Goal: Task Accomplishment & Management: Manage account settings

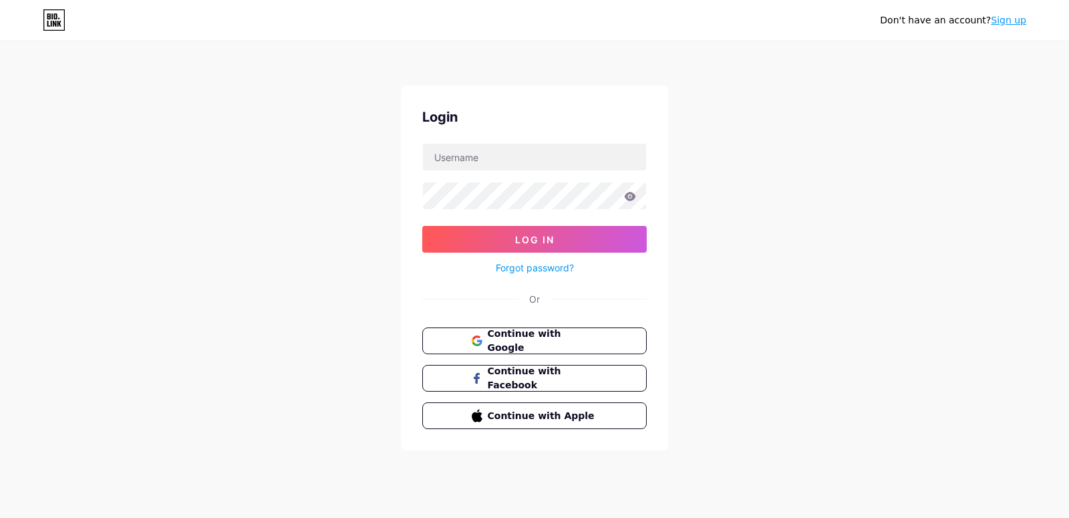
click at [499, 158] on input "text" at bounding box center [534, 157] width 223 height 27
click at [635, 517] on img at bounding box center [534, 526] width 1069 height 16
drag, startPoint x: 692, startPoint y: 215, endPoint x: 627, endPoint y: 214, distance: 65.5
type input "[EMAIL_ADDRESS][DOMAIN_NAME]"
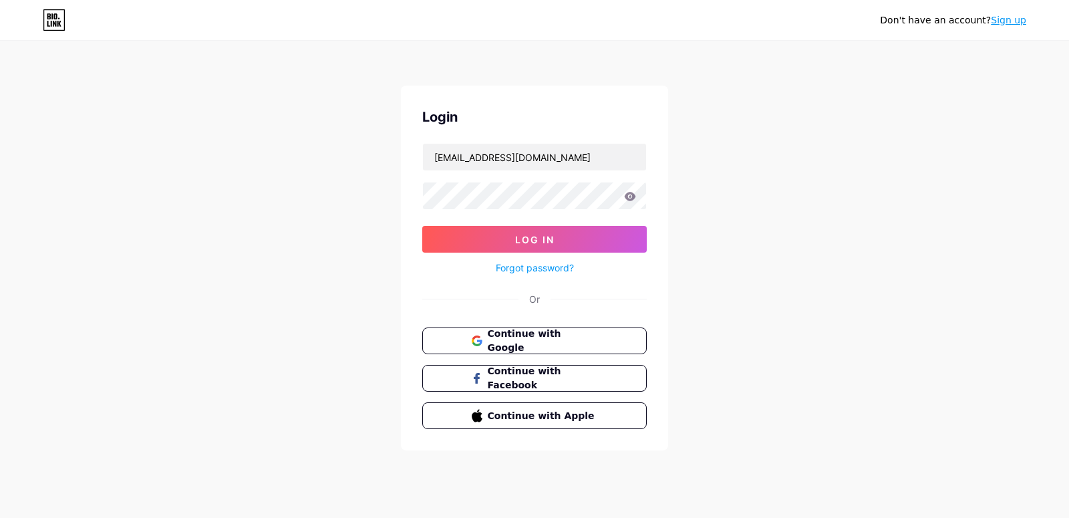
drag, startPoint x: 715, startPoint y: 194, endPoint x: 647, endPoint y: 193, distance: 67.5
click at [714, 194] on div "Don't have an account? Sign up Login [EMAIL_ADDRESS][DOMAIN_NAME] Log In Forgot…" at bounding box center [534, 246] width 1069 height 493
click at [631, 194] on icon at bounding box center [630, 196] width 12 height 9
click at [641, 517] on img at bounding box center [534, 526] width 1069 height 16
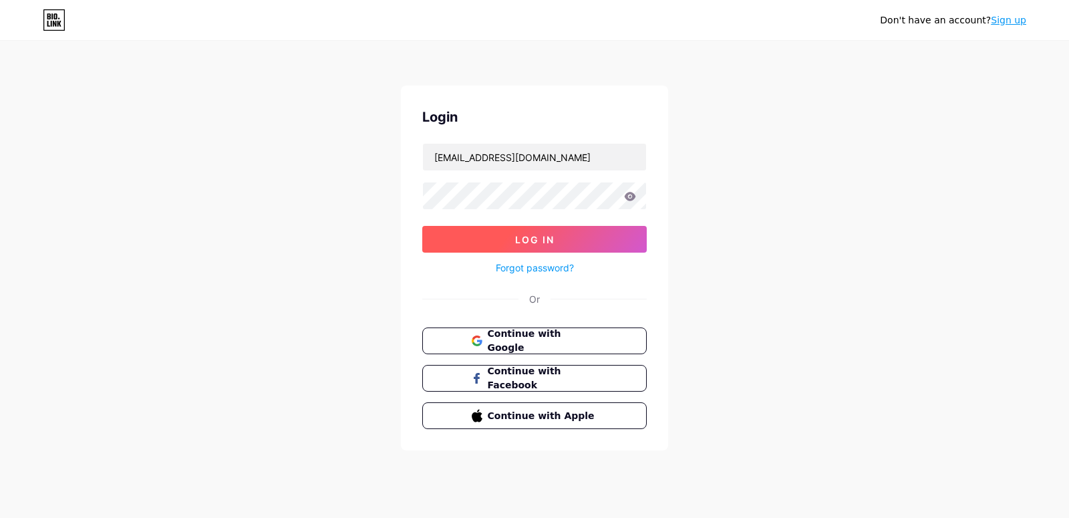
click at [592, 243] on button "Log In" at bounding box center [534, 239] width 224 height 27
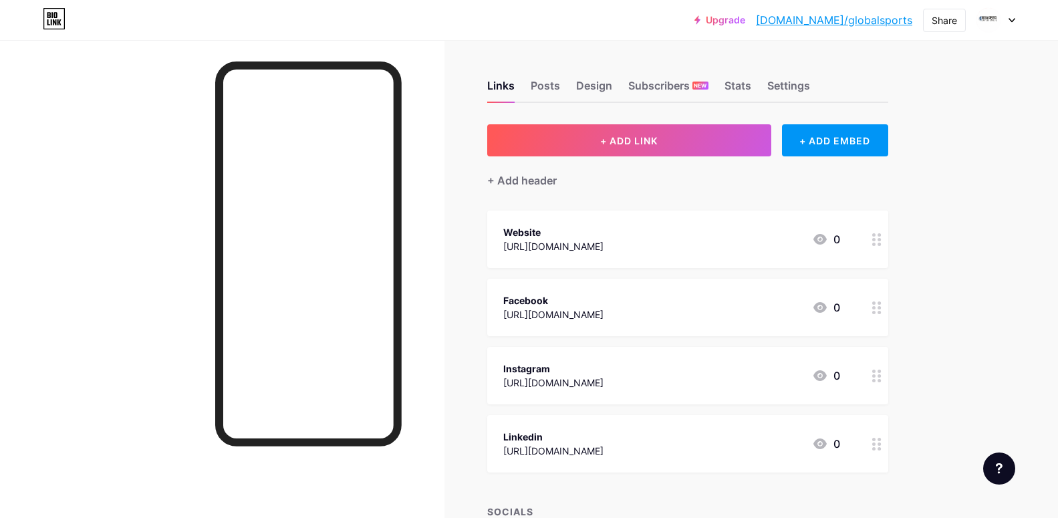
click at [874, 17] on link "[DOMAIN_NAME]/globalsports" at bounding box center [834, 20] width 156 height 16
